Goal: Information Seeking & Learning: Learn about a topic

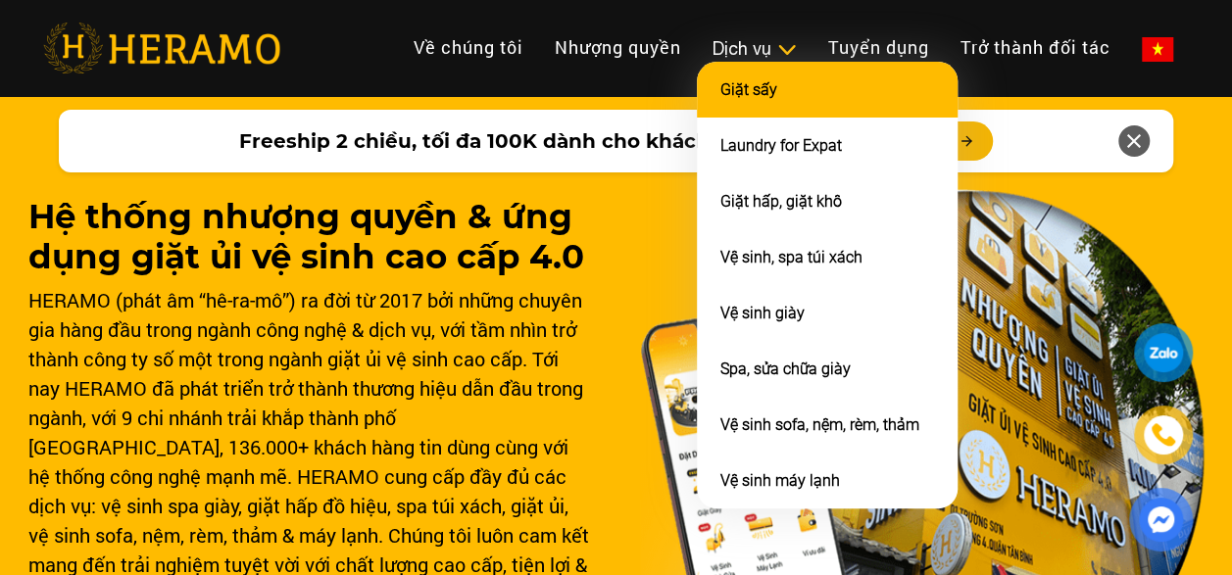
drag, startPoint x: 883, startPoint y: 103, endPoint x: 775, endPoint y: 76, distance: 111.0
click at [775, 76] on li "Giặt sấy" at bounding box center [827, 90] width 261 height 56
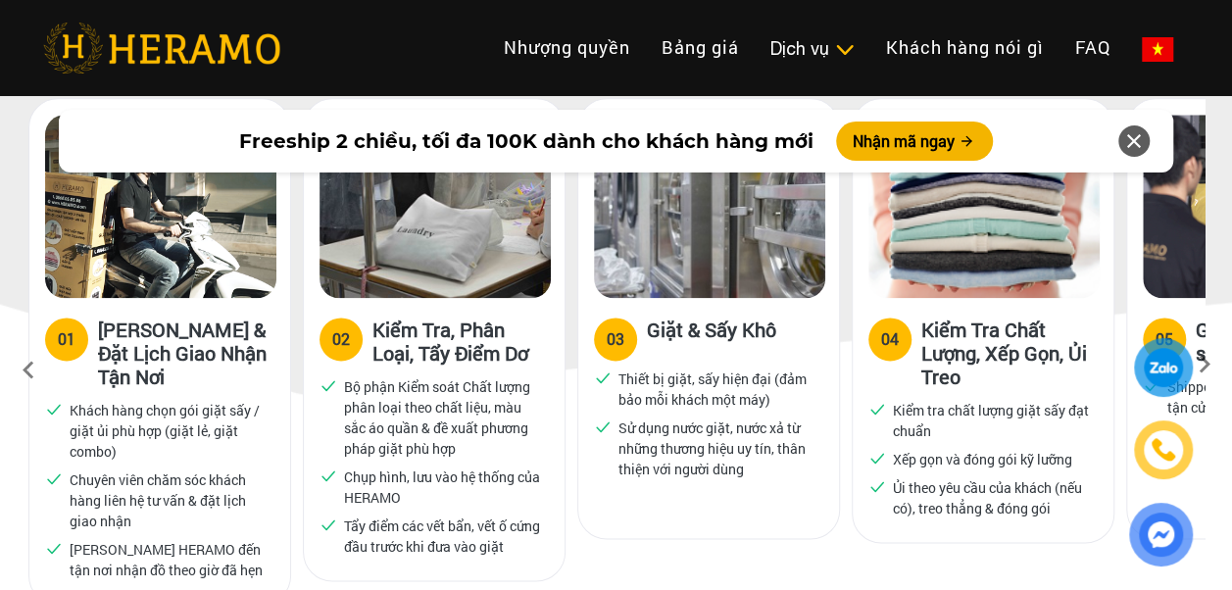
scroll to position [980, 0]
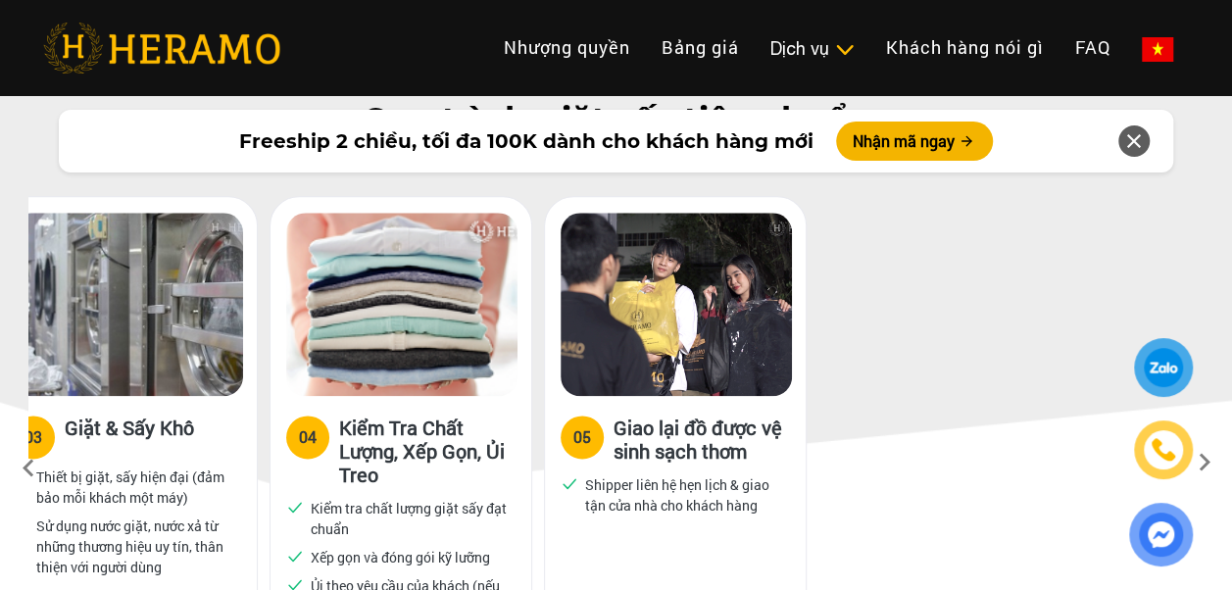
drag, startPoint x: 1041, startPoint y: 482, endPoint x: 459, endPoint y: 491, distance: 582.4
click at [459, 498] on p "Kiểm tra chất lượng giặt sấy đạt chuẩn" at bounding box center [410, 518] width 198 height 41
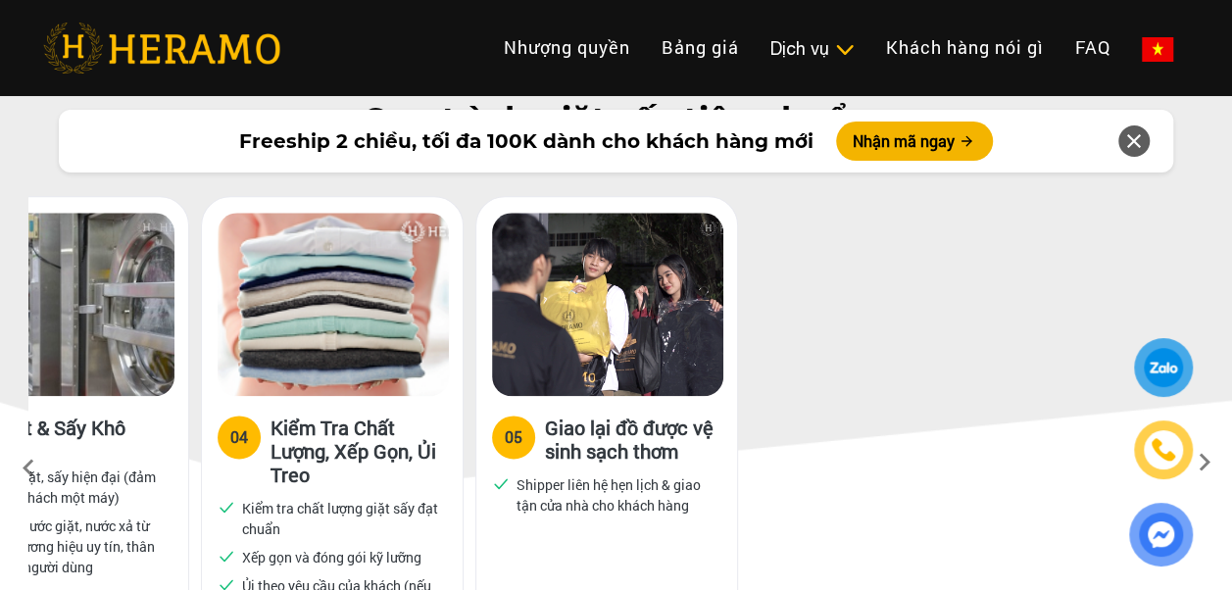
drag, startPoint x: 1014, startPoint y: 476, endPoint x: 637, endPoint y: 490, distance: 376.7
click at [637, 490] on div "05 Giao lại đồ được vệ sinh sạch thơm Shipper liên hệ hẹn lịch & giao tận cửa n…" at bounding box center [606, 467] width 261 height 143
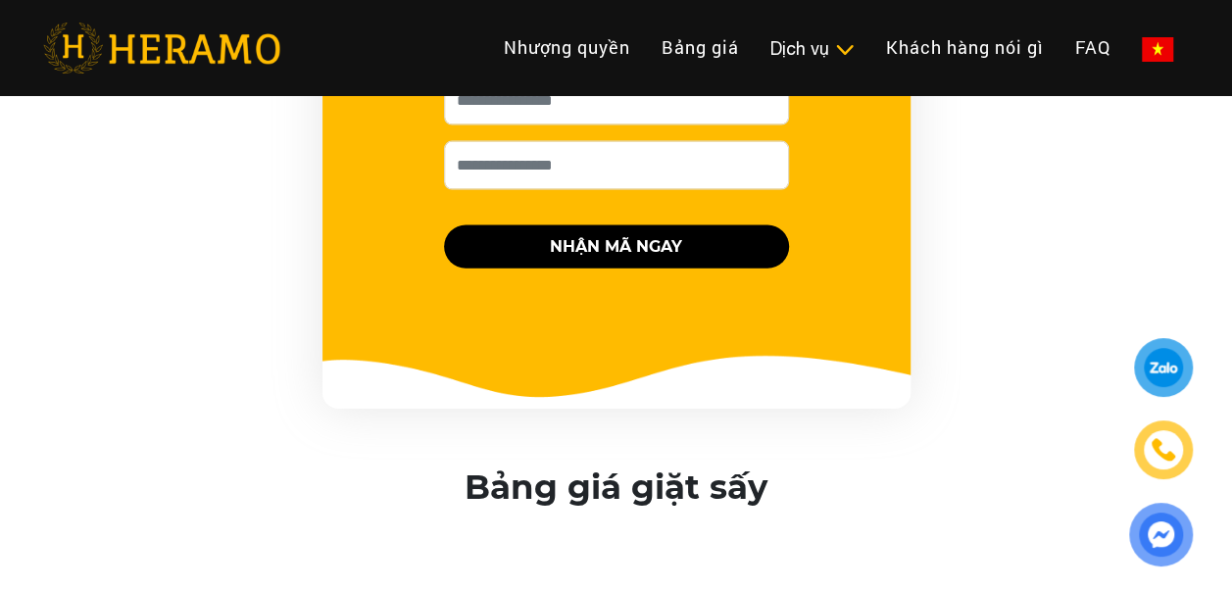
scroll to position [1373, 0]
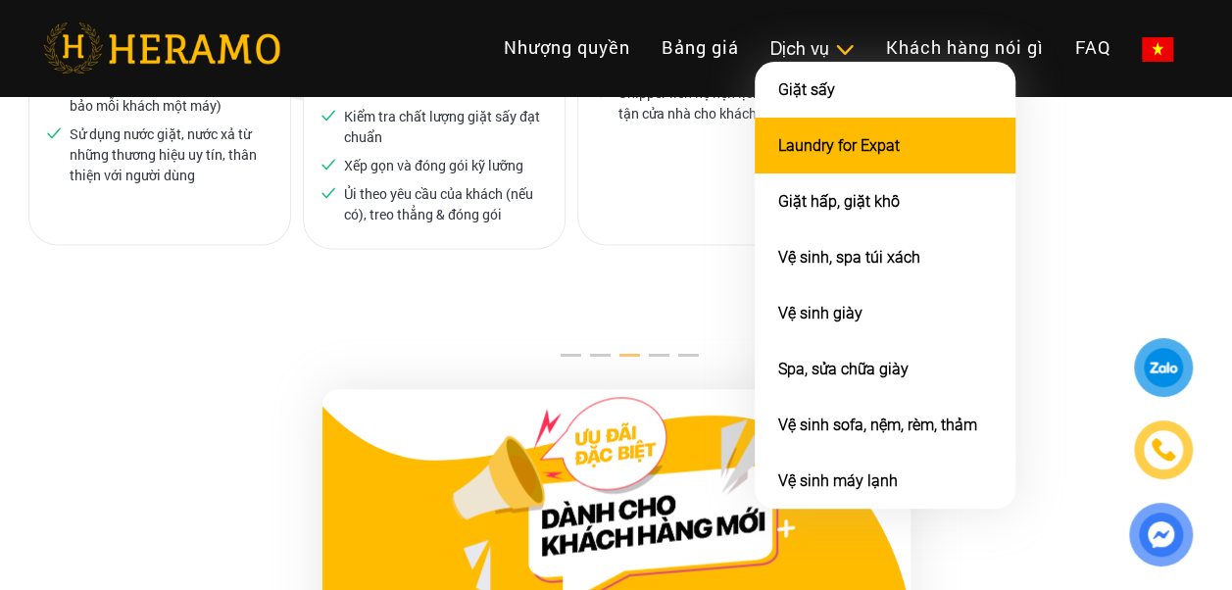
click at [810, 127] on li "Laundry for Expat" at bounding box center [885, 146] width 261 height 56
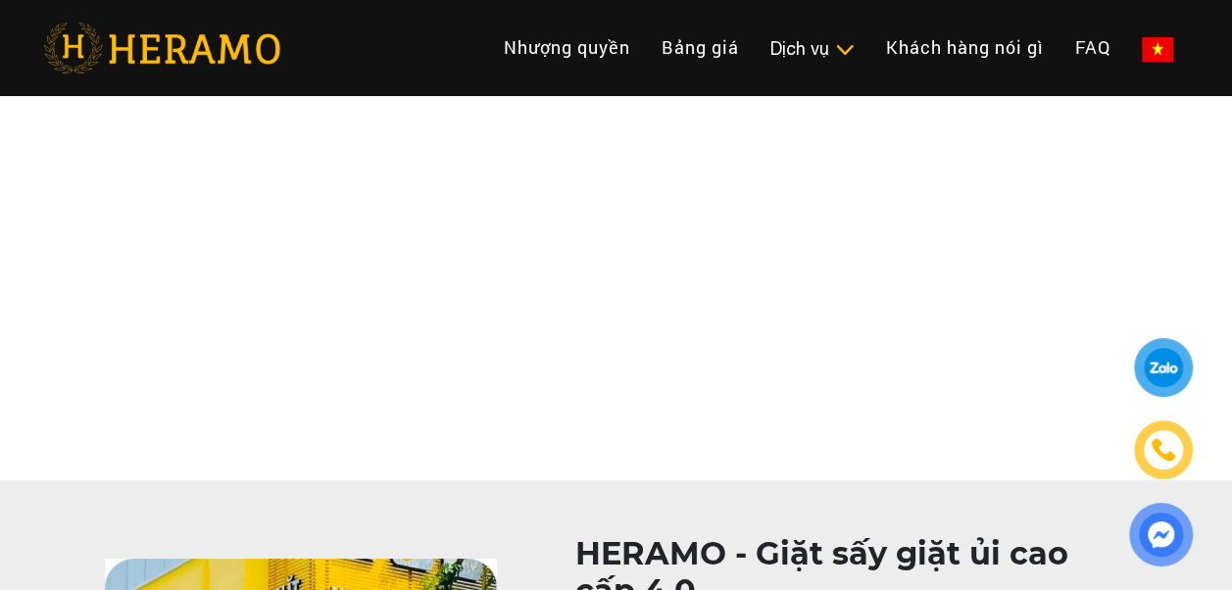
scroll to position [1373, 0]
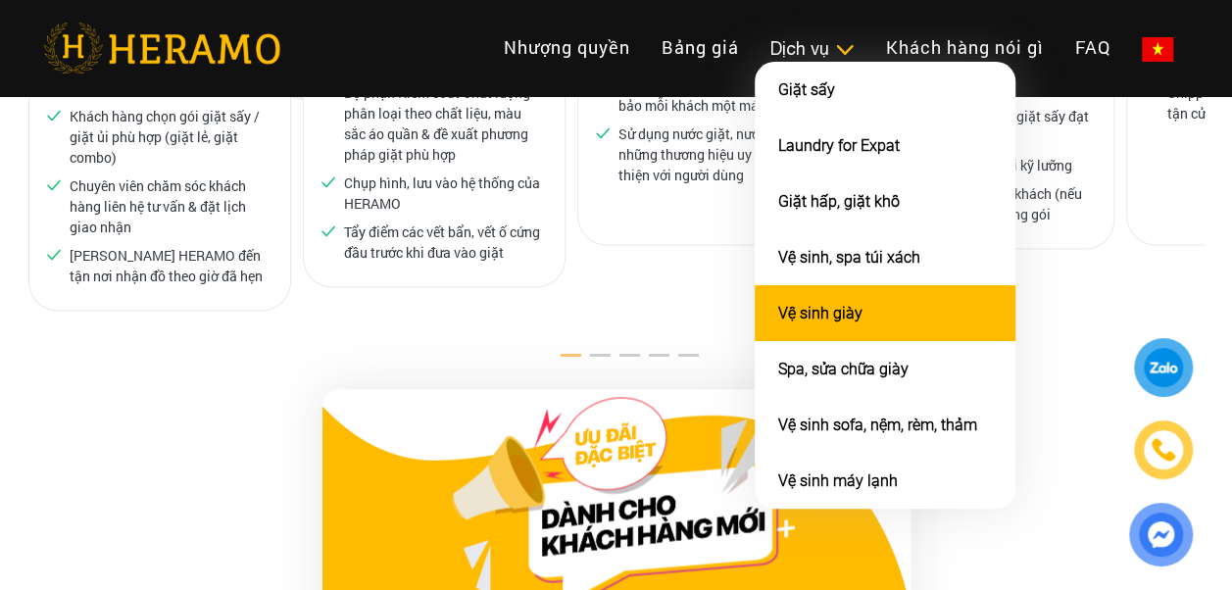
click at [848, 322] on li "Vệ sinh giày" at bounding box center [885, 313] width 261 height 56
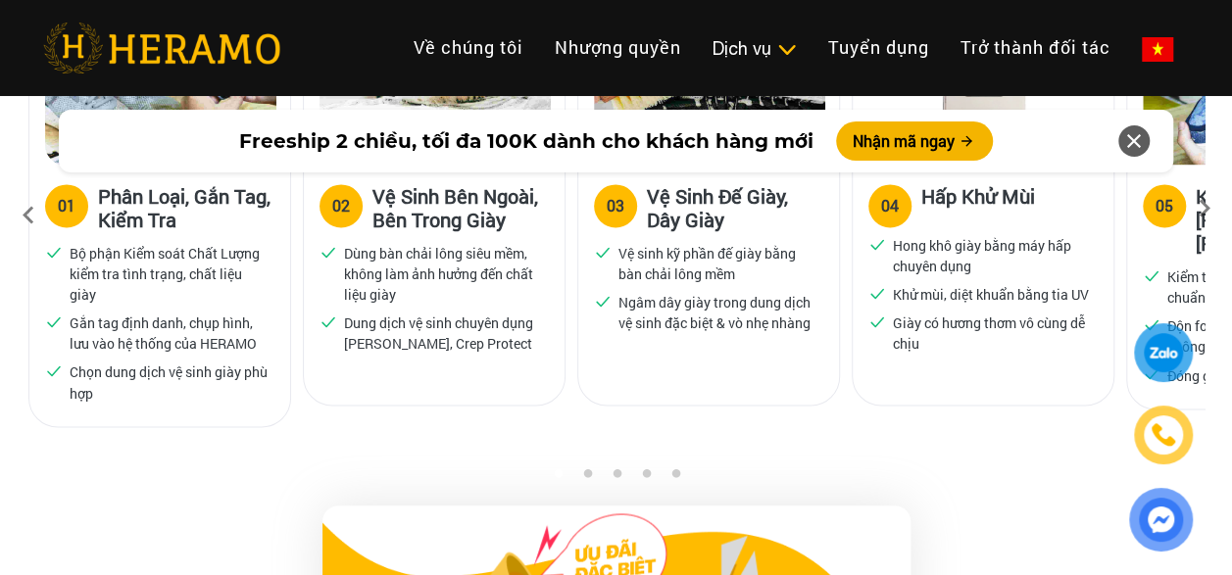
scroll to position [1373, 0]
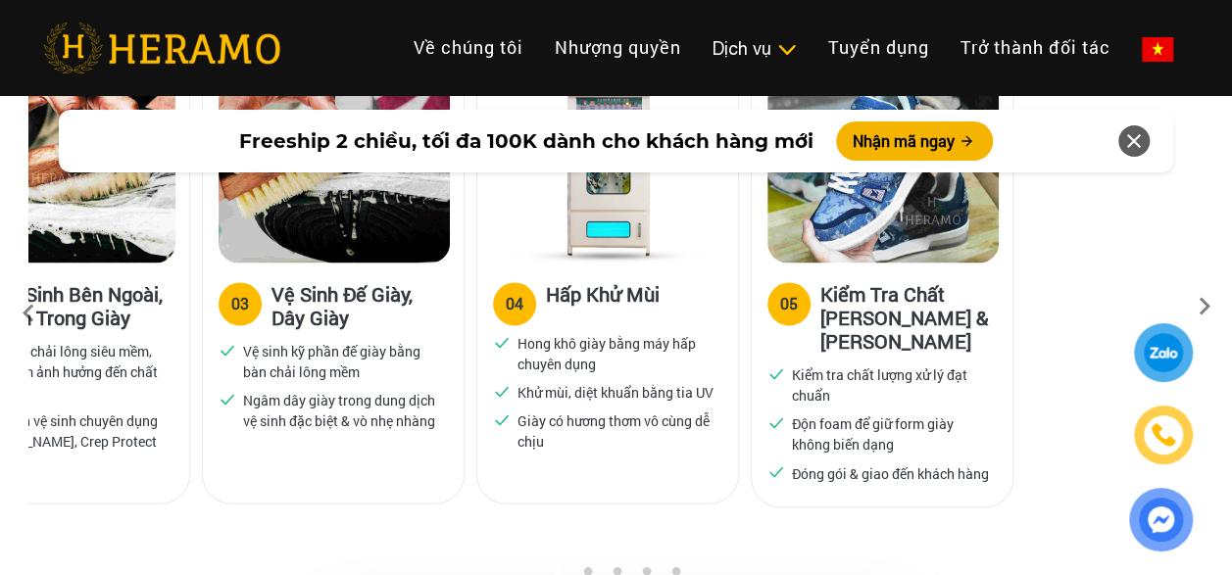
drag, startPoint x: 793, startPoint y: 489, endPoint x: 286, endPoint y: 410, distance: 513.1
click at [289, 409] on div "03 Vệ Sinh Đế Giày, Dây [PERSON_NAME] sinh kỹ phần đế giày bằng bàn chải lông m…" at bounding box center [333, 283] width 263 height 441
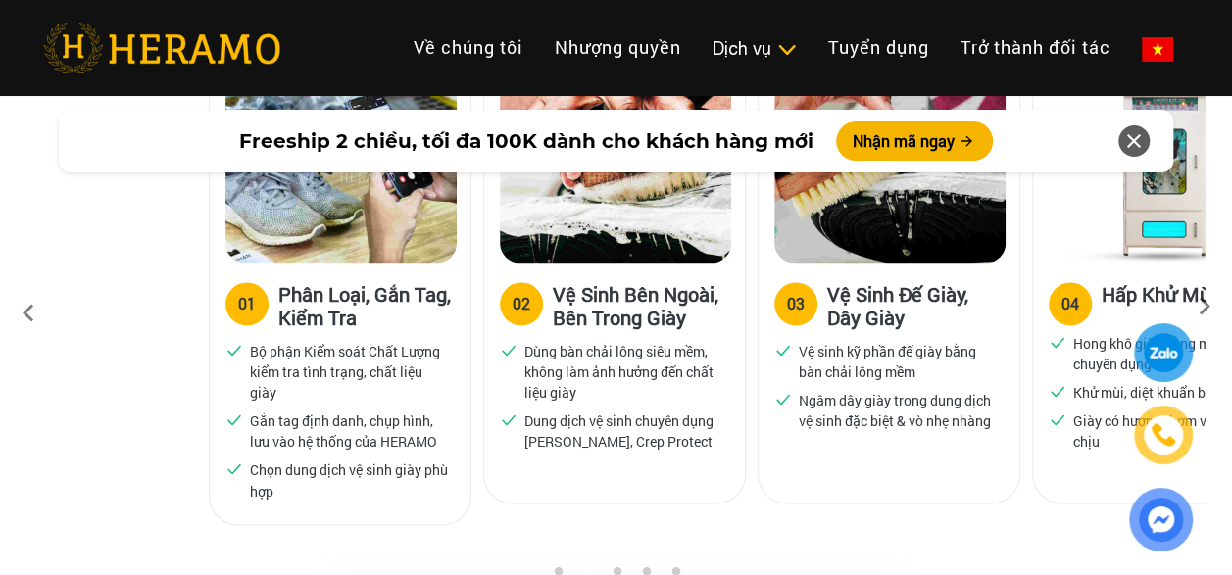
drag, startPoint x: 663, startPoint y: 486, endPoint x: 951, endPoint y: 457, distance: 289.7
click at [951, 457] on div "03 Vệ Sinh Đế Giày, Dây [PERSON_NAME] sinh kỹ phần đế giày bằng bàn chải lông m…" at bounding box center [889, 283] width 263 height 441
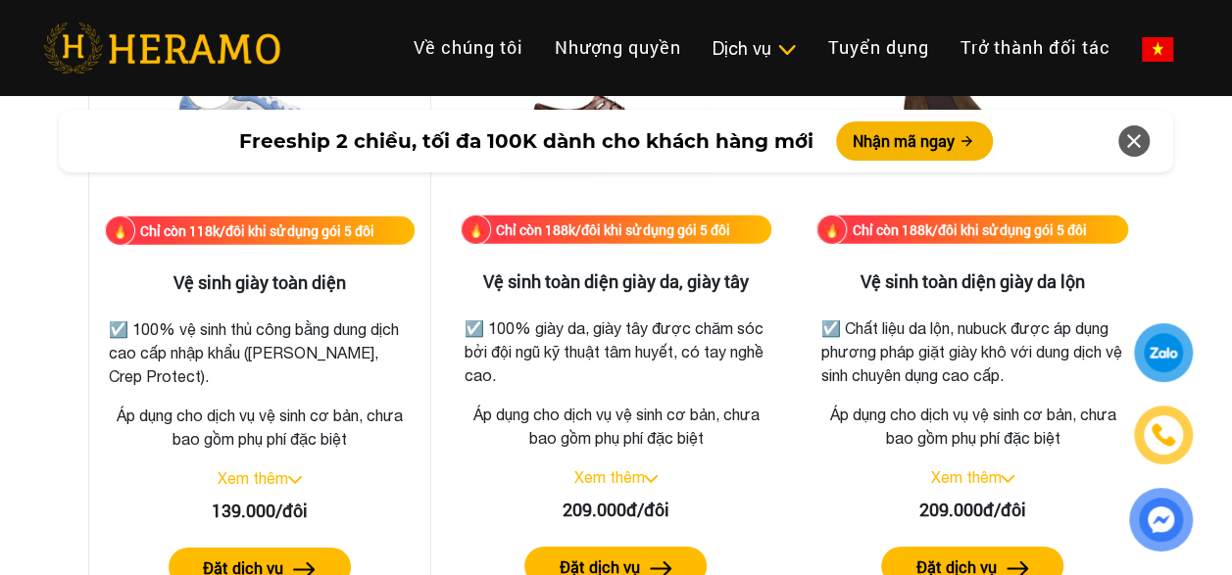
scroll to position [2843, 0]
drag, startPoint x: 292, startPoint y: 320, endPoint x: 318, endPoint y: 325, distance: 26.0
click at [318, 325] on p "☑️ 100% vệ sinh thủ công bằng dung dịch cao cấp nhập khẩu ([PERSON_NAME], Crep …" at bounding box center [260, 353] width 302 height 71
drag, startPoint x: 318, startPoint y: 325, endPoint x: 324, endPoint y: 349, distance: 25.2
click at [318, 325] on p "☑️ 100% vệ sinh thủ công bằng dung dịch cao cấp nhập khẩu ([PERSON_NAME], Crep …" at bounding box center [260, 353] width 302 height 71
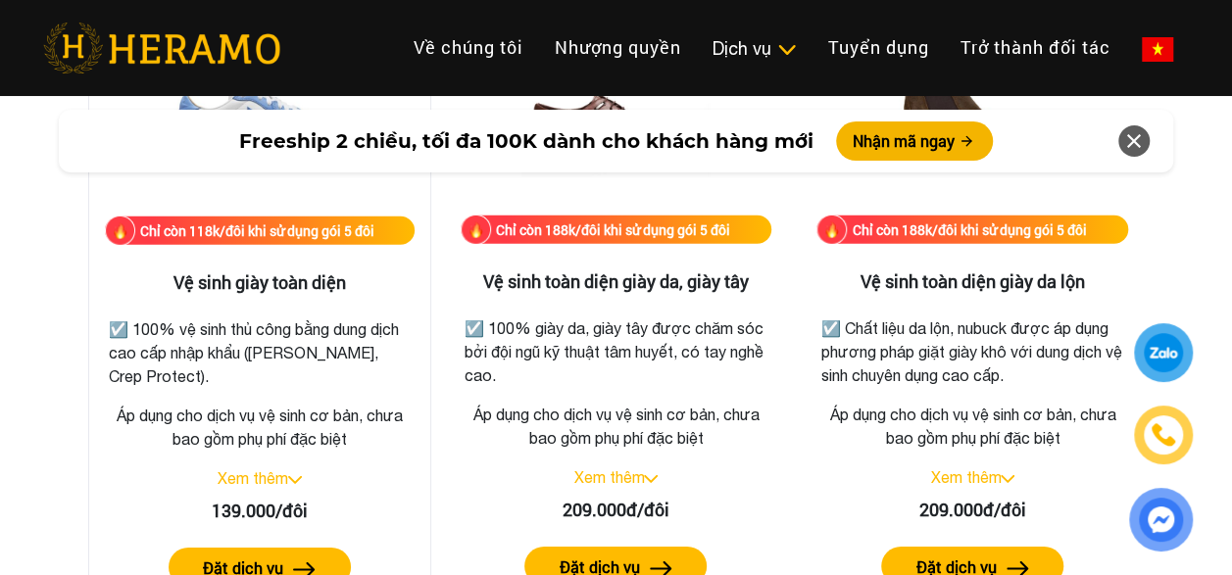
click at [271, 410] on p "Áp dụng cho dịch vụ vệ sinh cơ bản, chưa bao gồm phụ phí đặc biệt" at bounding box center [260, 427] width 310 height 47
drag, startPoint x: 278, startPoint y: 420, endPoint x: 298, endPoint y: 416, distance: 20.0
click at [298, 416] on p "Áp dụng cho dịch vụ vệ sinh cơ bản, chưa bao gồm phụ phí đặc biệt" at bounding box center [260, 427] width 310 height 47
drag, startPoint x: 298, startPoint y: 416, endPoint x: 309, endPoint y: 412, distance: 11.5
click at [309, 412] on p "Áp dụng cho dịch vụ vệ sinh cơ bản, chưa bao gồm phụ phí đặc biệt" at bounding box center [260, 427] width 310 height 47
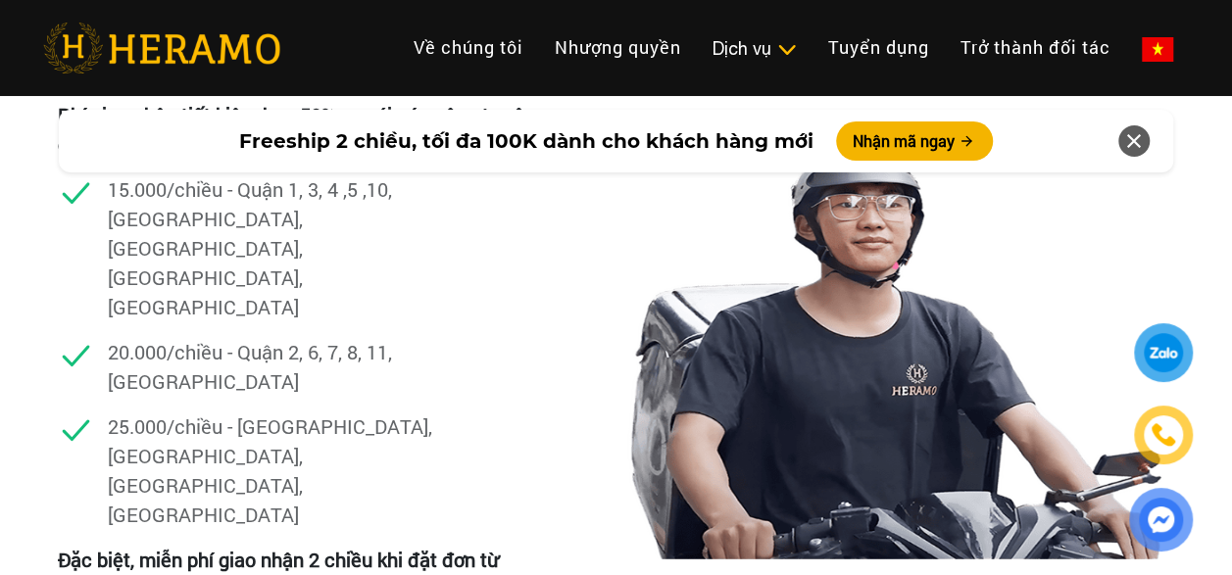
scroll to position [5978, 0]
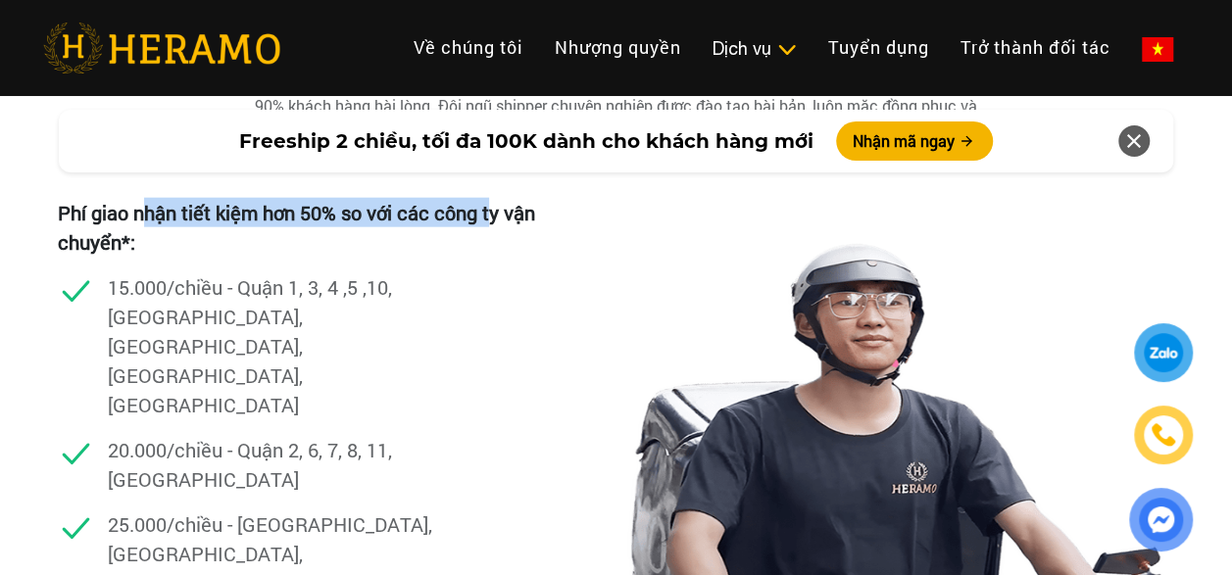
drag, startPoint x: 145, startPoint y: 263, endPoint x: 489, endPoint y: 247, distance: 344.5
click at [489, 247] on div "Phí giao nhận tiết kiệm hơn 50% so với các công ty vận chuyển*: 15.000/chiều - …" at bounding box center [617, 467] width 1118 height 575
drag, startPoint x: 489, startPoint y: 247, endPoint x: 339, endPoint y: 253, distance: 150.1
click at [339, 253] on p "Phí giao nhận tiết kiệm hơn 50% so với các công ty vận chuyển*:" at bounding box center [309, 227] width 503 height 59
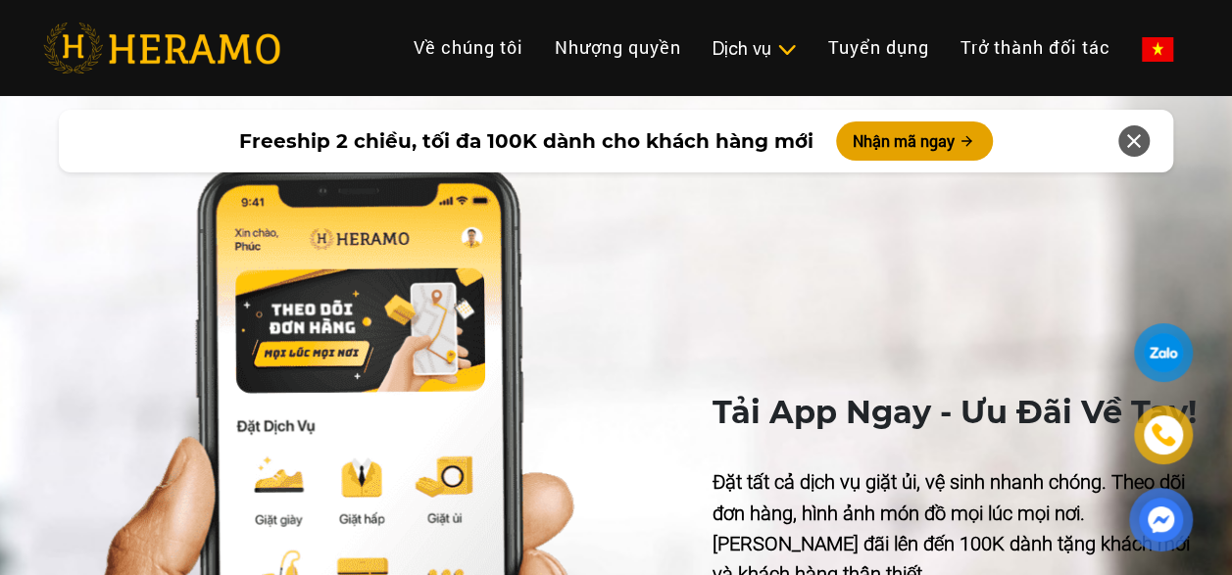
scroll to position [9998, 0]
